Goal: Transaction & Acquisition: Purchase product/service

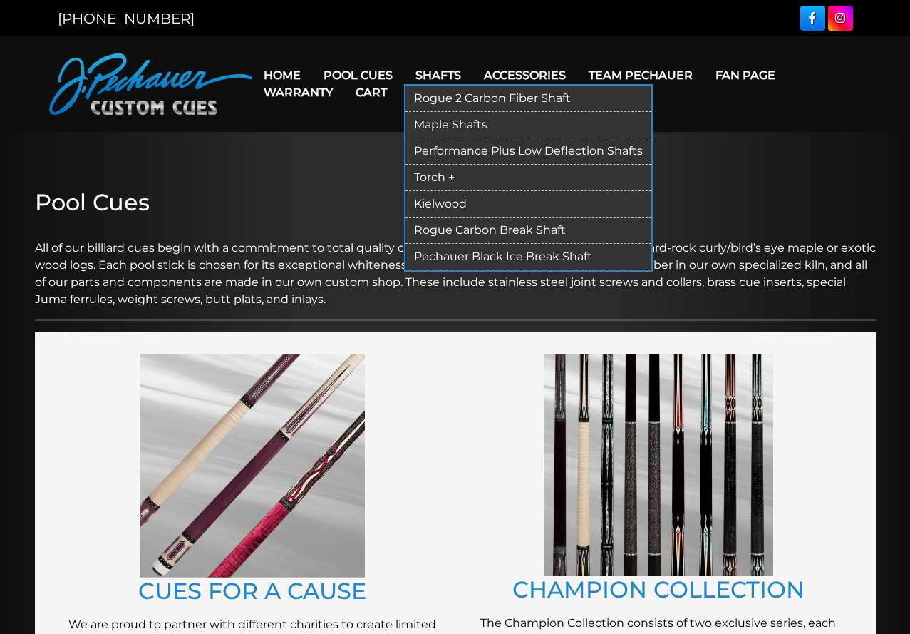
click at [441, 76] on link "Shafts" at bounding box center [438, 75] width 68 height 36
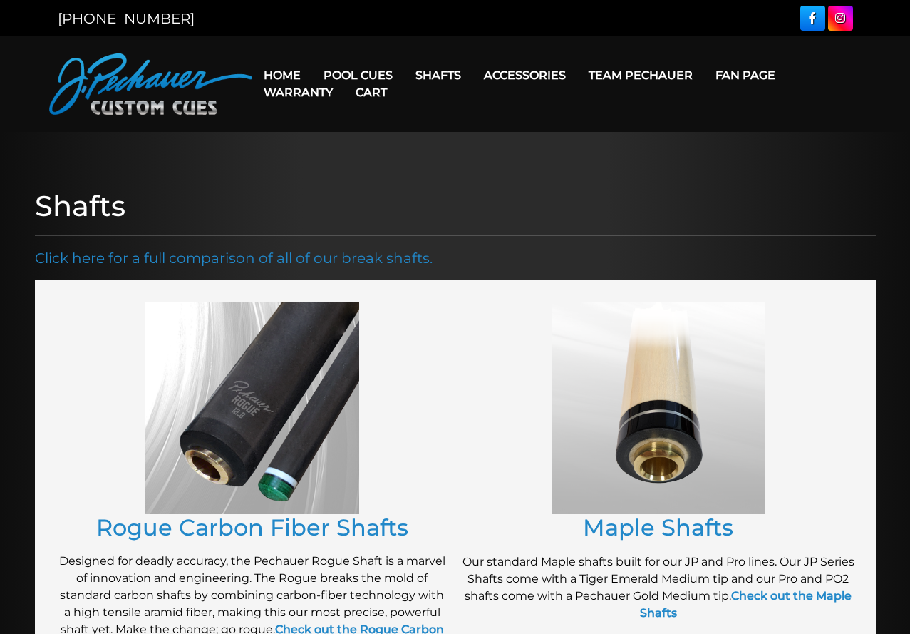
click at [249, 421] on img at bounding box center [252, 408] width 215 height 212
click at [275, 535] on link "Rogue Carbon Fiber Shafts" at bounding box center [252, 527] width 312 height 28
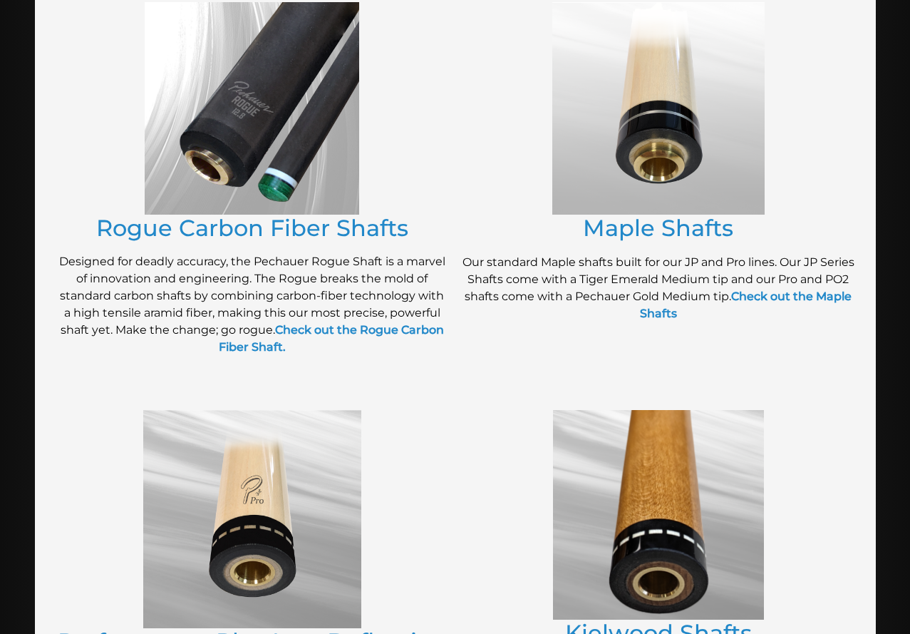
scroll to position [306, 0]
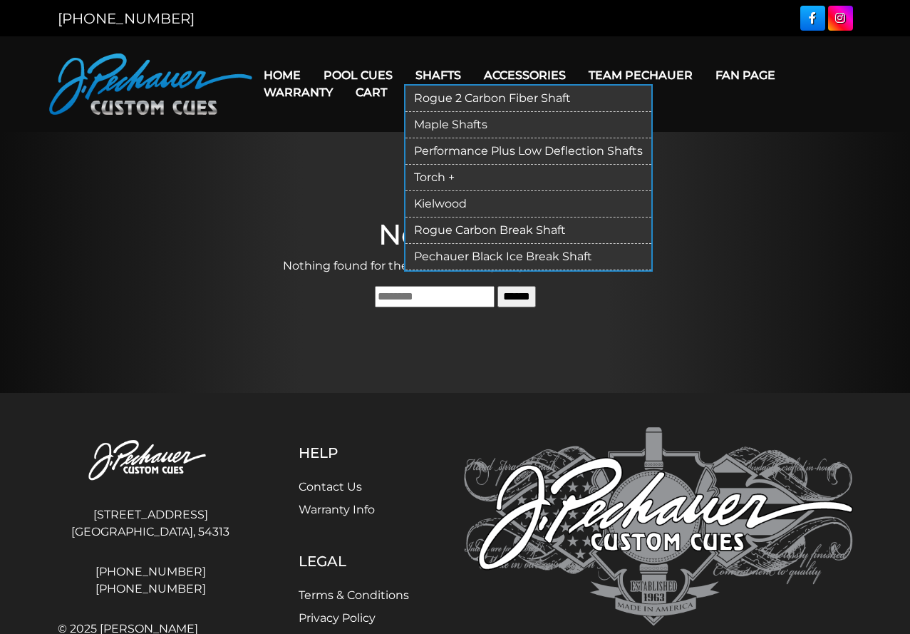
click at [476, 93] on link "Rogue 2 Carbon Fiber Shaft" at bounding box center [529, 99] width 246 height 26
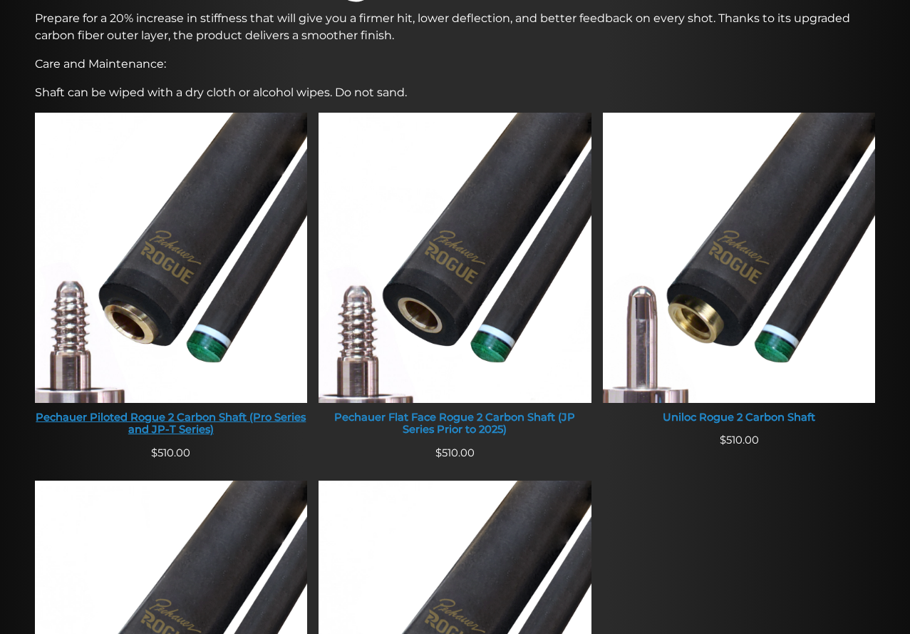
scroll to position [499, 0]
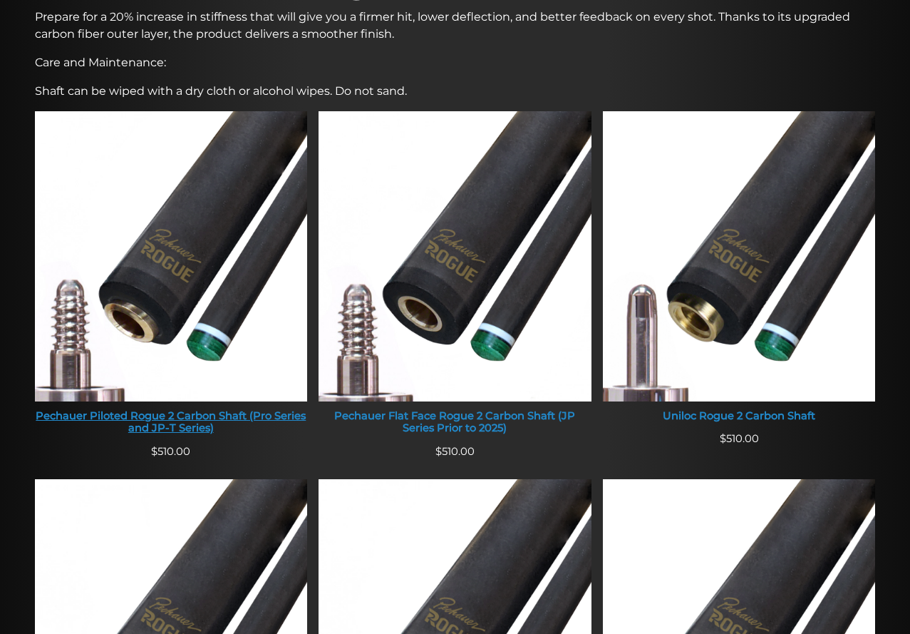
click at [198, 424] on div "Pechauer Piloted Rogue 2 Carbon Shaft (Pro Series and JP-T Series)" at bounding box center [171, 422] width 273 height 25
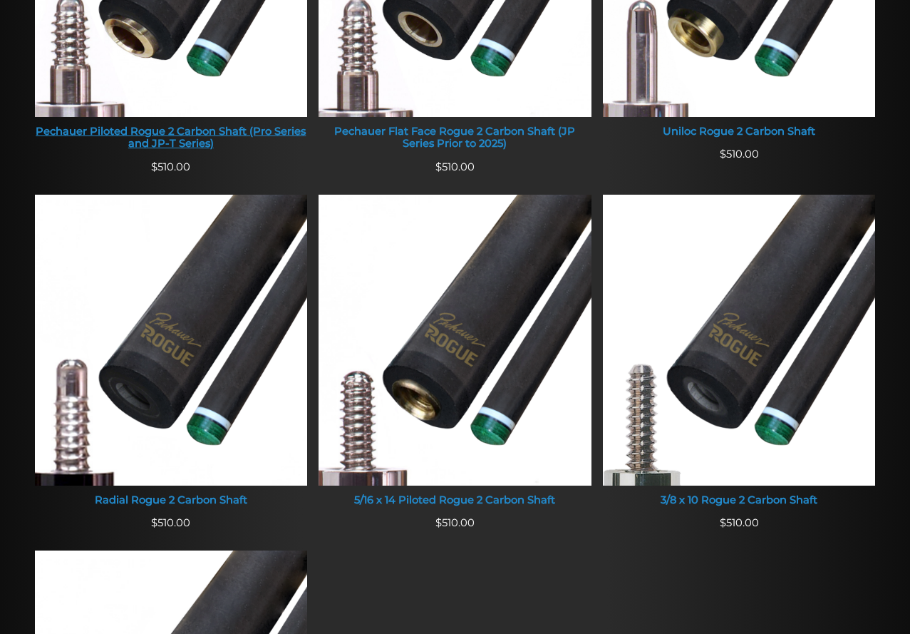
scroll to position [784, 0]
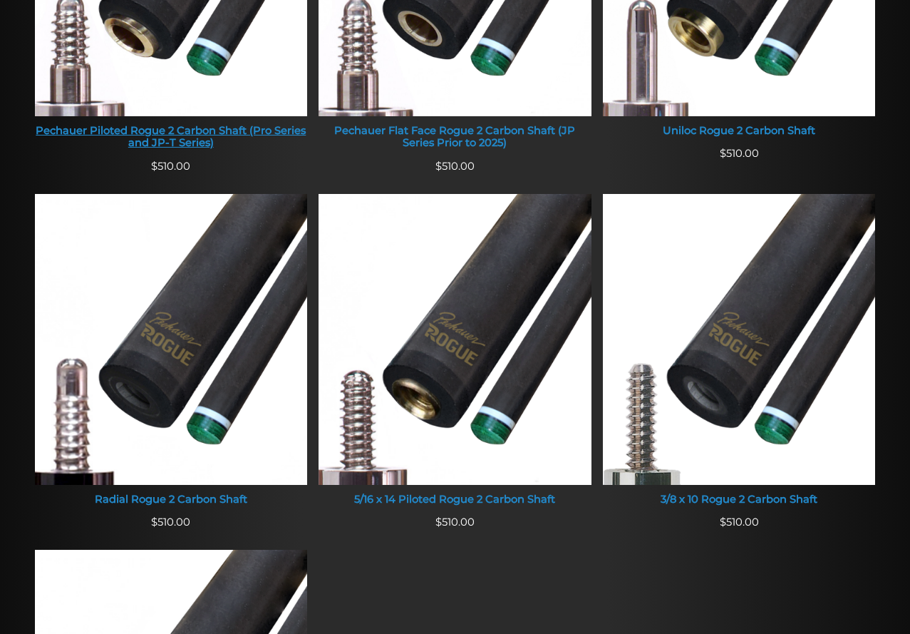
click at [144, 150] on div "Pechauer Piloted Rogue 2 Carbon Shaft (Pro Series and JP-T Series)" at bounding box center [171, 137] width 273 height 25
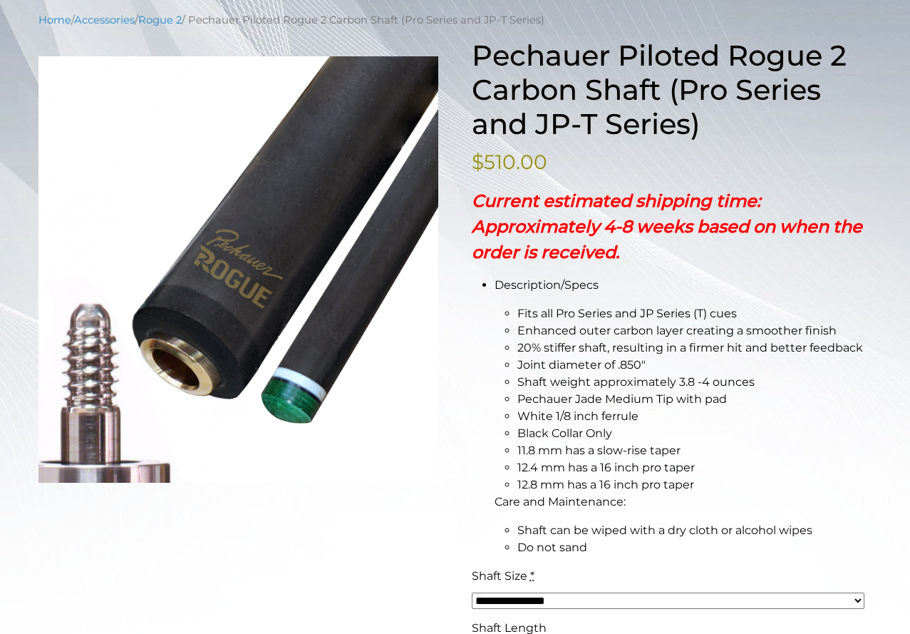
scroll to position [168, 0]
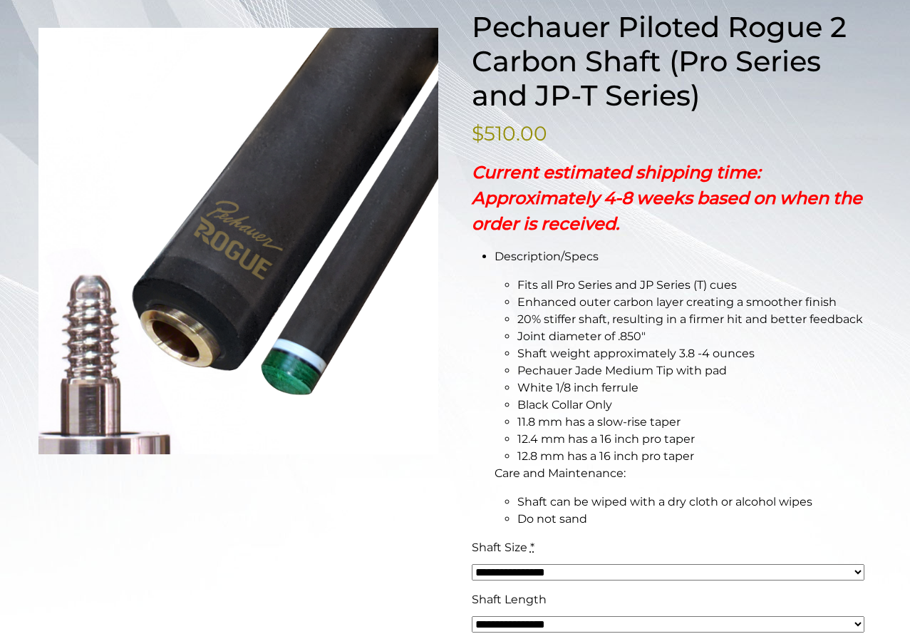
scroll to position [214, 0]
